Goal: Transaction & Acquisition: Subscribe to service/newsletter

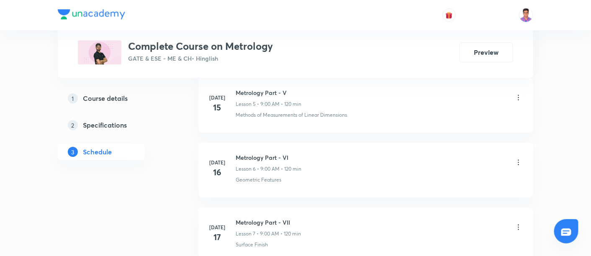
click at [92, 17] on img at bounding box center [91, 14] width 67 height 10
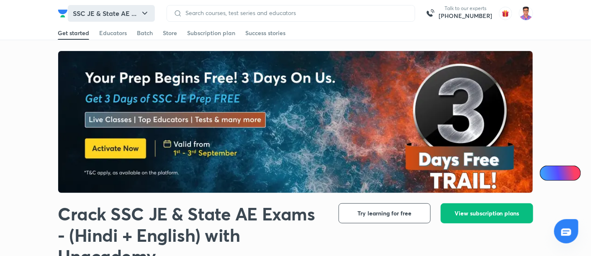
click at [130, 13] on button "SSC JE & State AE ..." at bounding box center [111, 13] width 87 height 17
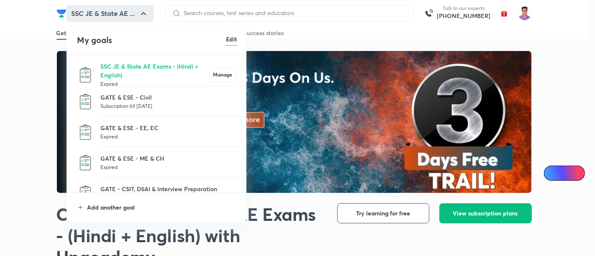
click at [112, 209] on p "Add another goal" at bounding box center [162, 207] width 150 height 9
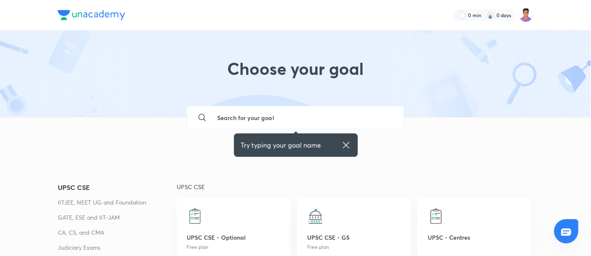
click at [245, 116] on input "text" at bounding box center [304, 117] width 187 height 23
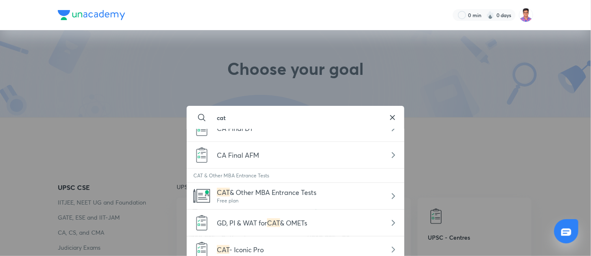
scroll to position [238, 0]
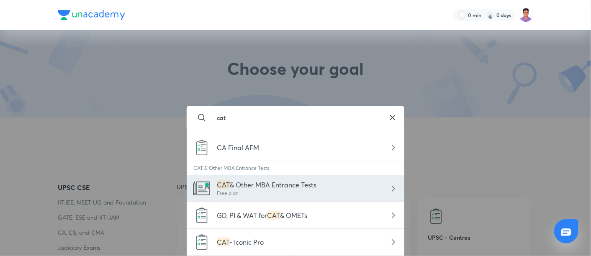
click at [280, 183] on span "& Other MBA Entrance Tests" at bounding box center [273, 184] width 87 height 9
type input "CAT & Other MBA Entrance Tests"
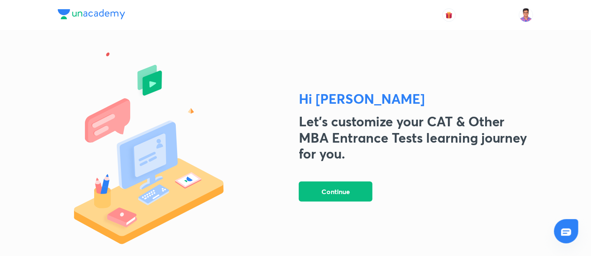
click at [341, 116] on h2 "Let's customize your CAT & Other MBA Entrance Tests learning journey for you." at bounding box center [416, 137] width 234 height 48
click at [341, 191] on button "Continue" at bounding box center [336, 191] width 74 height 20
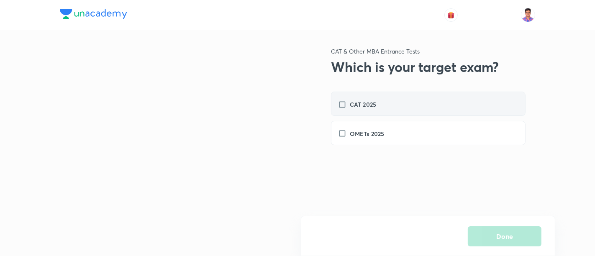
click at [372, 103] on h6 "CAT 2025" at bounding box center [363, 104] width 26 height 9
checkbox input "true"
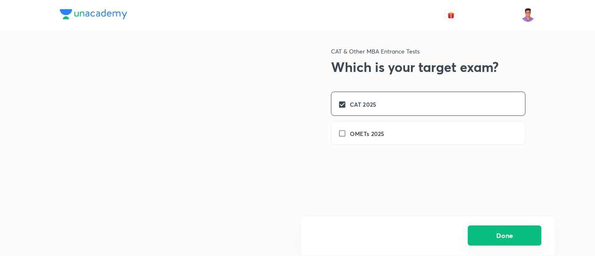
click at [487, 236] on button "Done" at bounding box center [505, 236] width 74 height 20
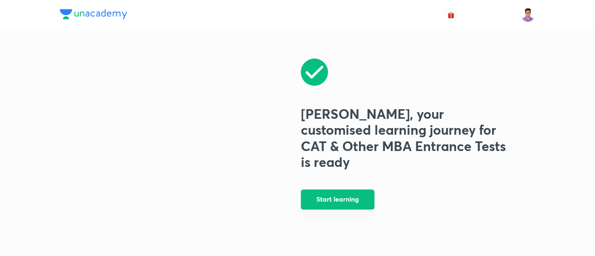
click at [335, 192] on button "Start learning" at bounding box center [338, 200] width 74 height 20
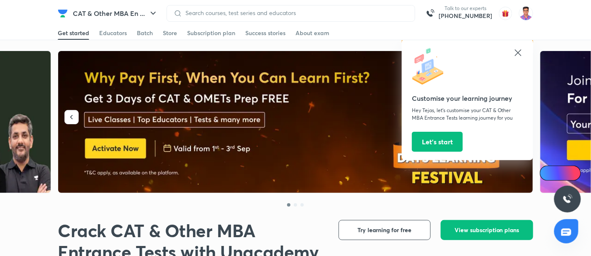
click at [524, 47] on div "Customise your learning journey Hey Tejas, let’s customise your CAT & Other MBA…" at bounding box center [467, 99] width 131 height 121
click at [514, 50] on icon at bounding box center [518, 53] width 10 height 10
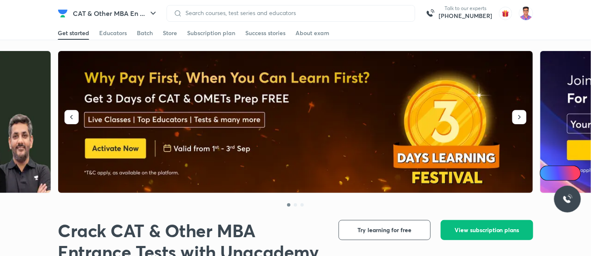
click at [246, 118] on img at bounding box center [296, 122] width 476 height 142
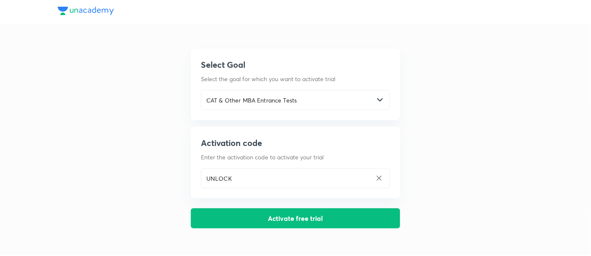
click at [239, 228] on div "Select Goal Select the goal for which you want to activate trial CAT & Other MB…" at bounding box center [295, 139] width 209 height 180
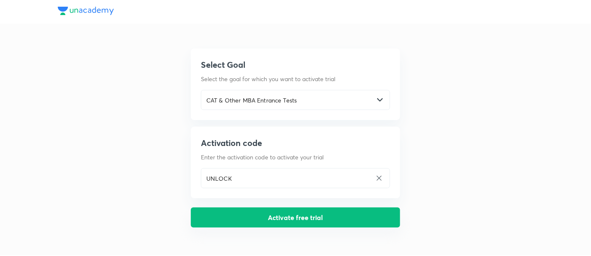
click at [249, 221] on button "Activate free trial" at bounding box center [295, 218] width 209 height 20
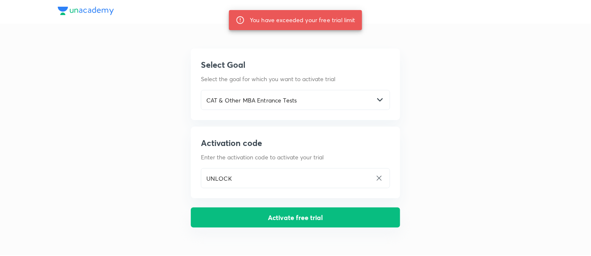
click at [249, 221] on button "Activate free trial" at bounding box center [295, 218] width 209 height 20
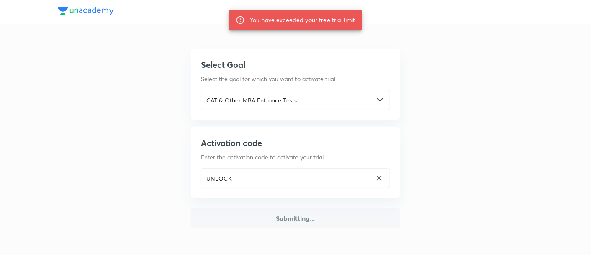
click at [249, 221] on button "Submitting..." at bounding box center [295, 219] width 209 height 20
